Goal: Task Accomplishment & Management: Use online tool/utility

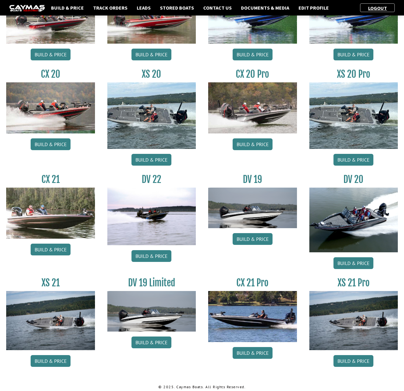
scroll to position [99, 0]
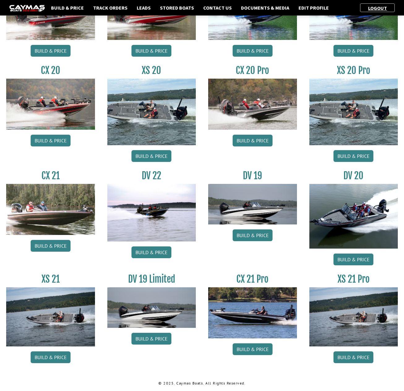
click at [337, 224] on img at bounding box center [354, 216] width 89 height 65
click at [346, 258] on link "Build & Price" at bounding box center [354, 260] width 40 height 12
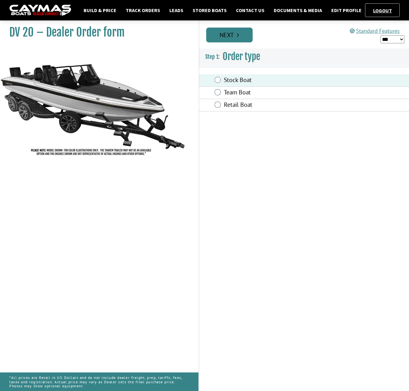
click at [230, 36] on link "Next" at bounding box center [229, 35] width 46 height 15
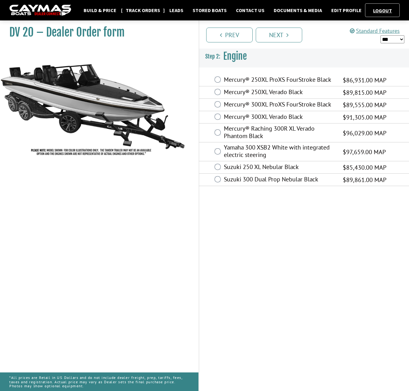
click at [151, 10] on link "Track Orders" at bounding box center [143, 10] width 41 height 8
